Goal: Information Seeking & Learning: Learn about a topic

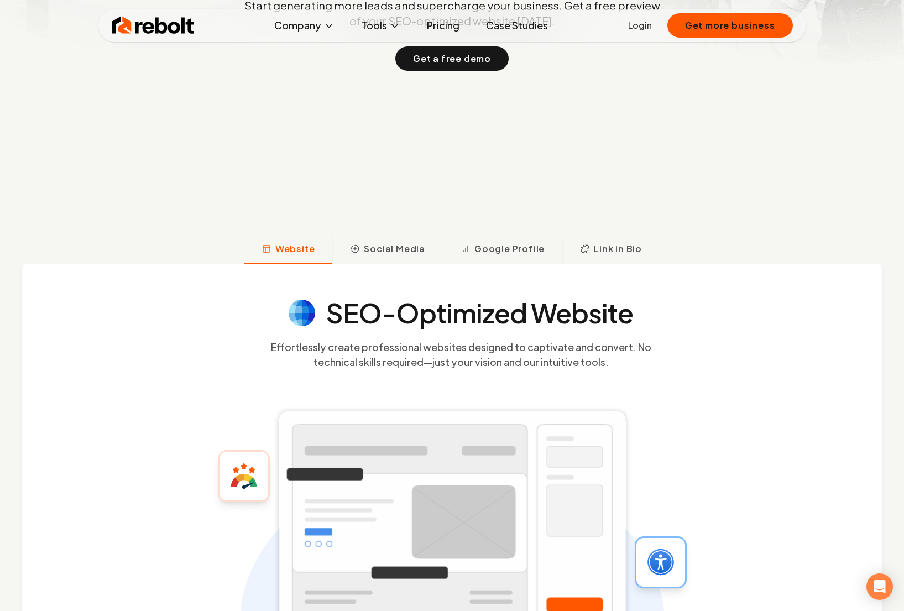
scroll to position [427, 0]
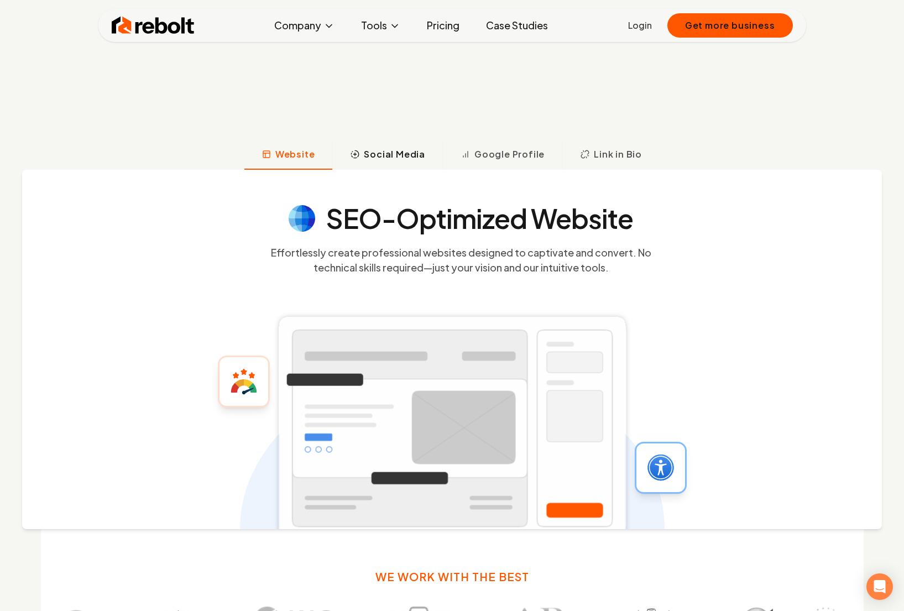
click at [415, 153] on span "Social Media" at bounding box center [394, 154] width 61 height 13
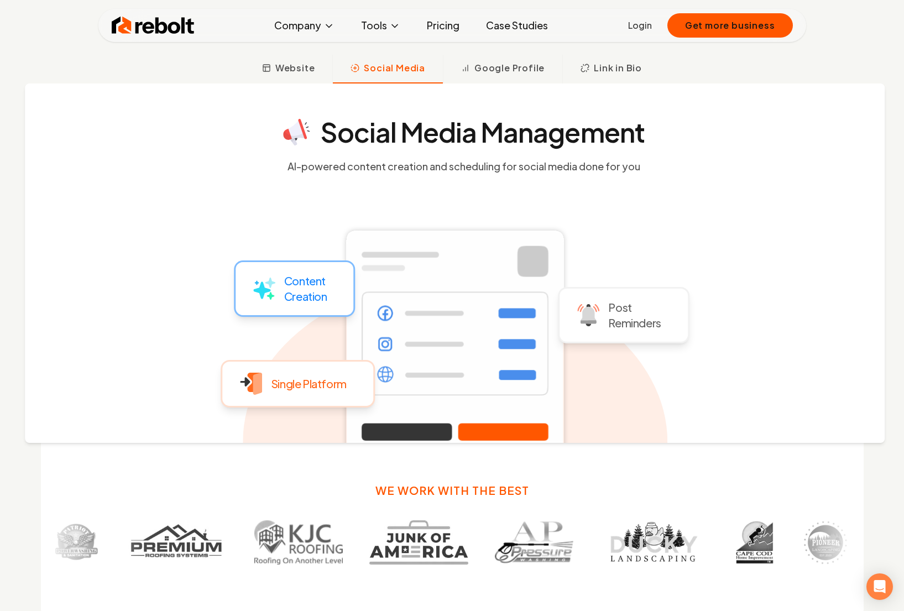
scroll to position [224, 0]
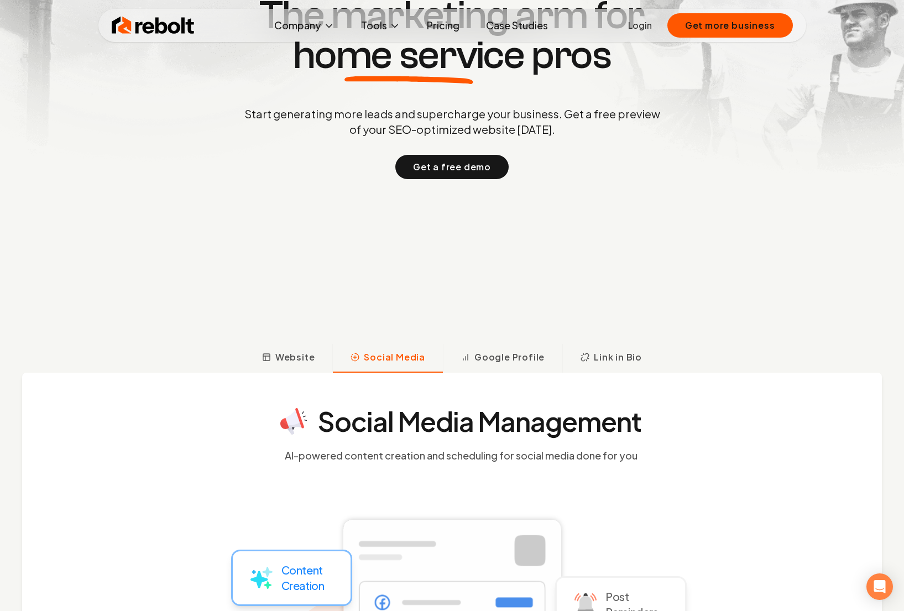
click at [266, 376] on div "Social Media Management AI-powered content creation and scheduling for social m…" at bounding box center [451, 552] width 859 height 359
click at [275, 363] on button "Website" at bounding box center [288, 358] width 88 height 29
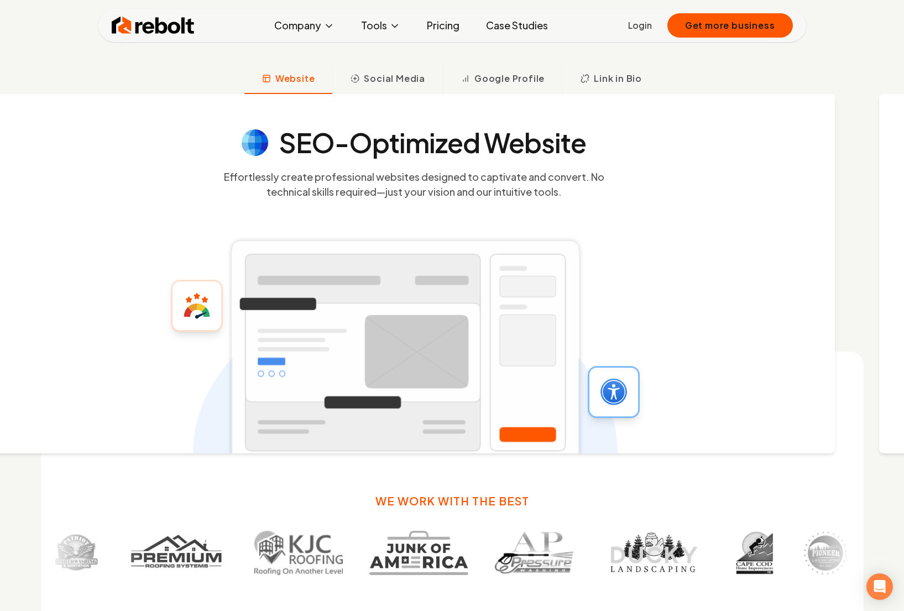
scroll to position [239, 0]
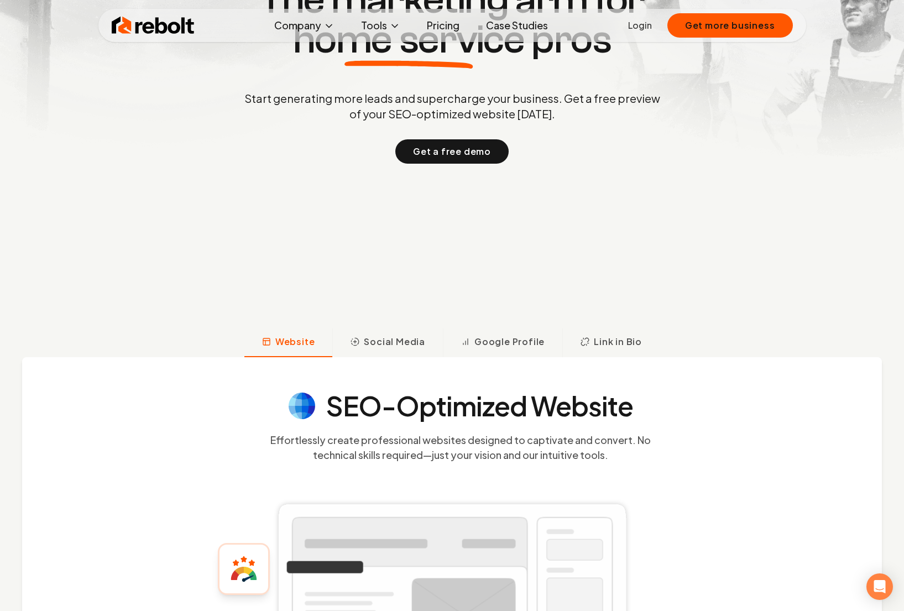
click at [443, 29] on link "Pricing" at bounding box center [443, 25] width 50 height 22
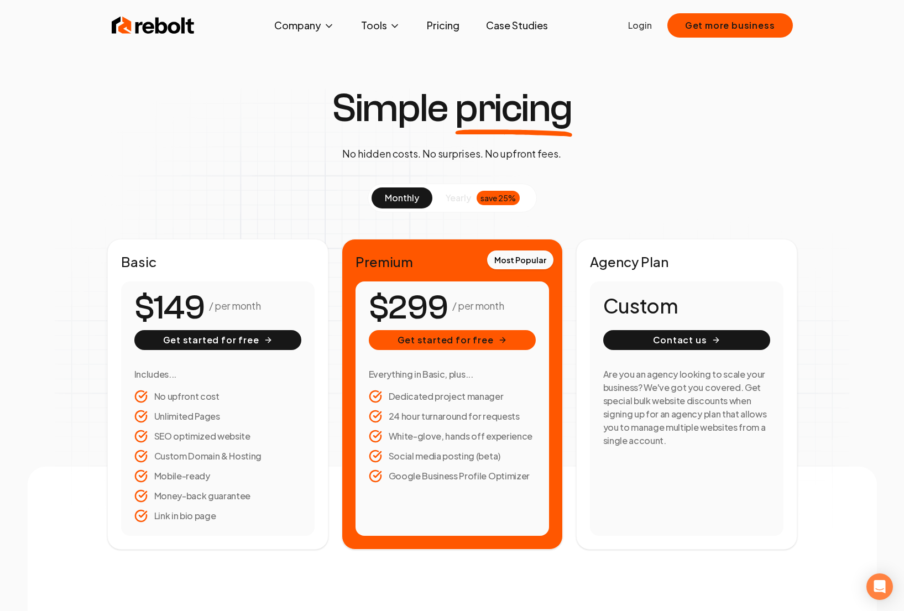
click at [167, 30] on img at bounding box center [153, 25] width 83 height 22
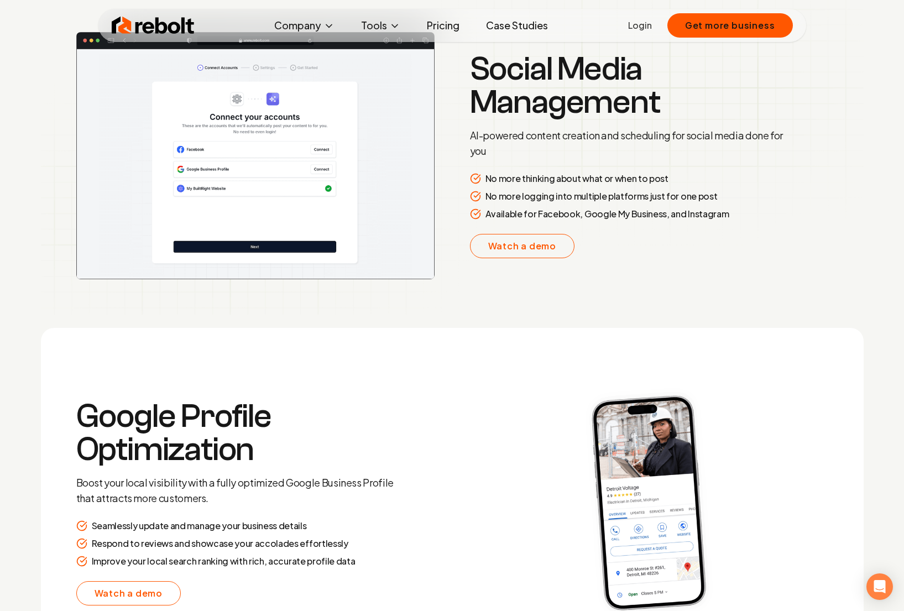
scroll to position [2140, 0]
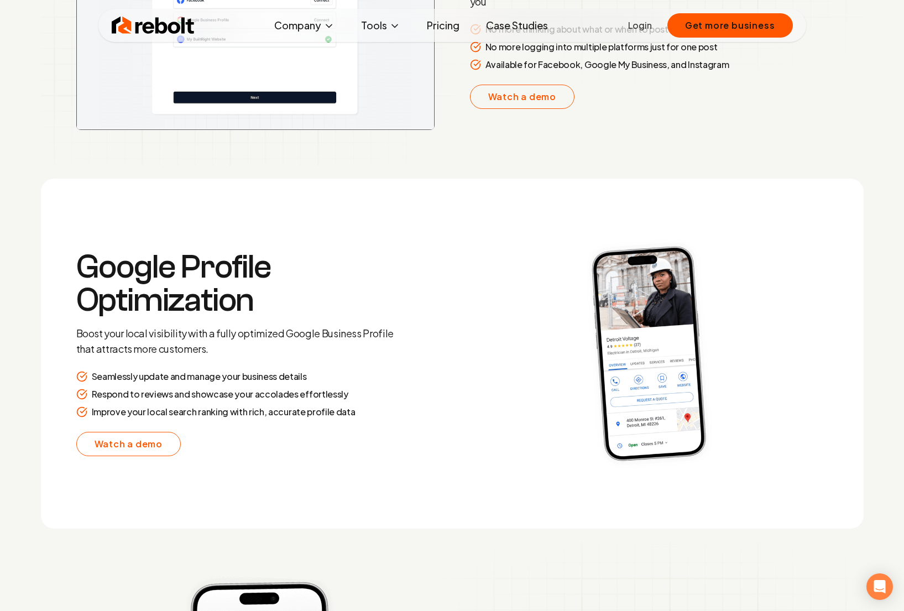
click at [439, 14] on link "Pricing" at bounding box center [443, 25] width 50 height 22
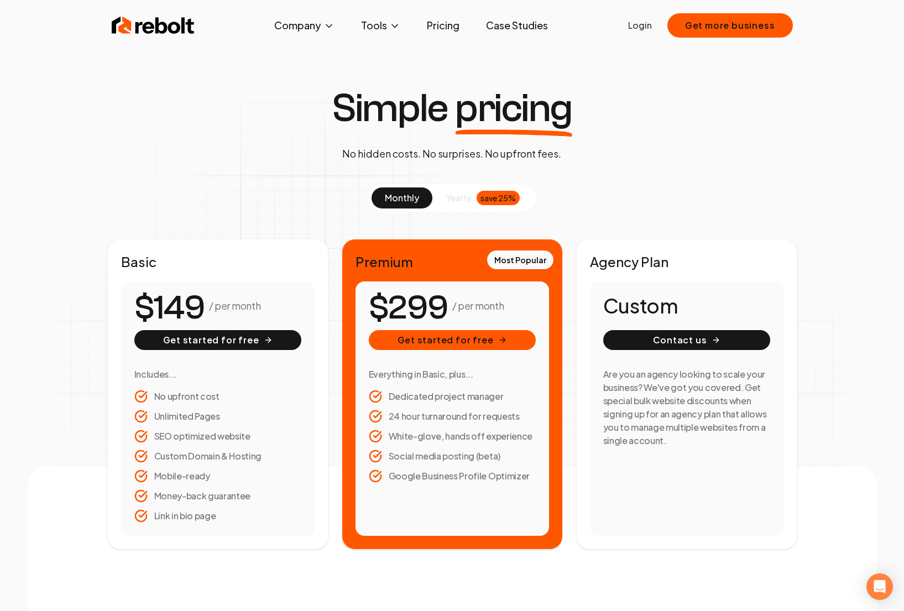
click at [144, 36] on div "Rebolt Company About Blog Jobs Tools Google Review QR Code Generator Google Bus…" at bounding box center [451, 25] width 707 height 33
click at [132, 21] on img at bounding box center [153, 25] width 83 height 22
